Goal: Find specific page/section: Find specific page/section

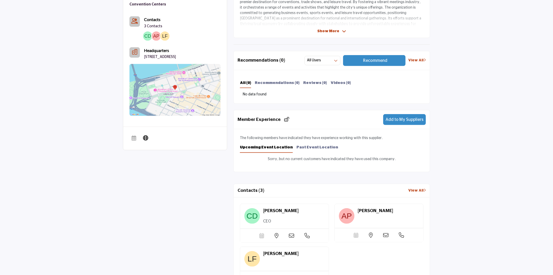
scroll to position [152, 0]
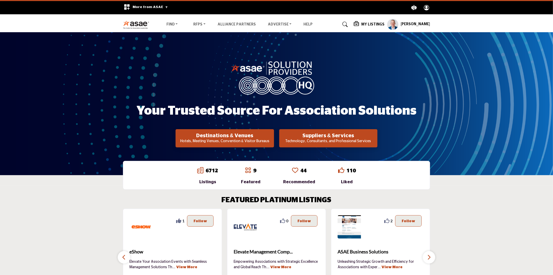
click at [236, 139] on p "Hotels, Meeting Venues, Convention & Visitor Bureaus" at bounding box center [224, 141] width 95 height 5
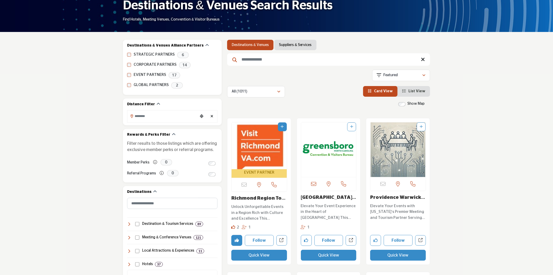
scroll to position [58, 0]
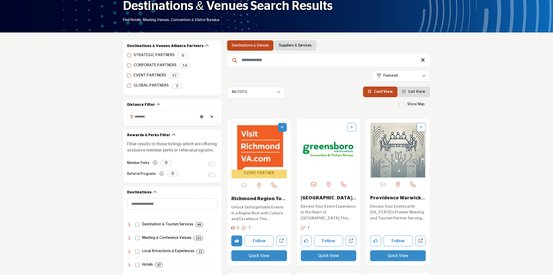
click at [283, 47] on link "Suppliers & Services" at bounding box center [295, 45] width 33 height 5
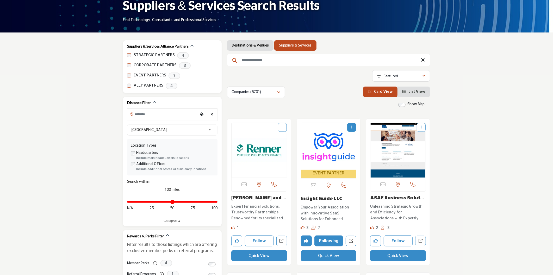
click at [313, 199] on link "Insight Guide LLC" at bounding box center [322, 199] width 42 height 5
